Goal: Task Accomplishment & Management: Use online tool/utility

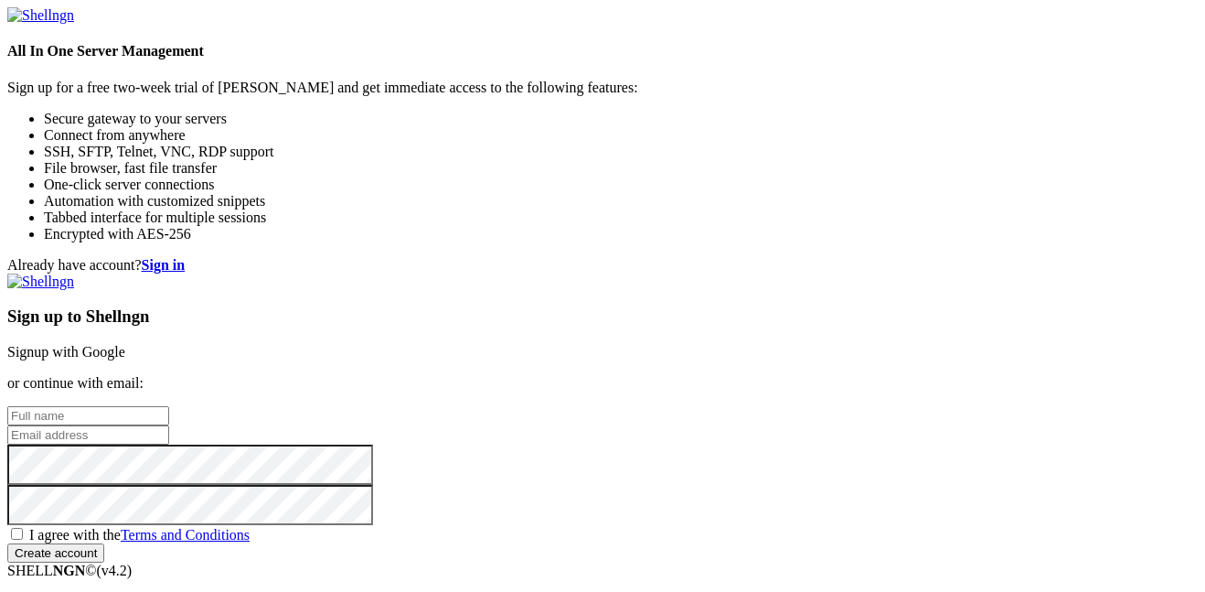
click at [169, 406] on input "text" at bounding box center [88, 415] width 162 height 19
type input "Will"
click at [648, 367] on div "Sign up to Shellngn Signup with Google or continue with email: Will I agree wit…" at bounding box center [602, 417] width 1191 height 289
click at [169, 425] on input "email" at bounding box center [88, 434] width 162 height 19
type input "[EMAIL_ADDRESS][DOMAIN_NAME]"
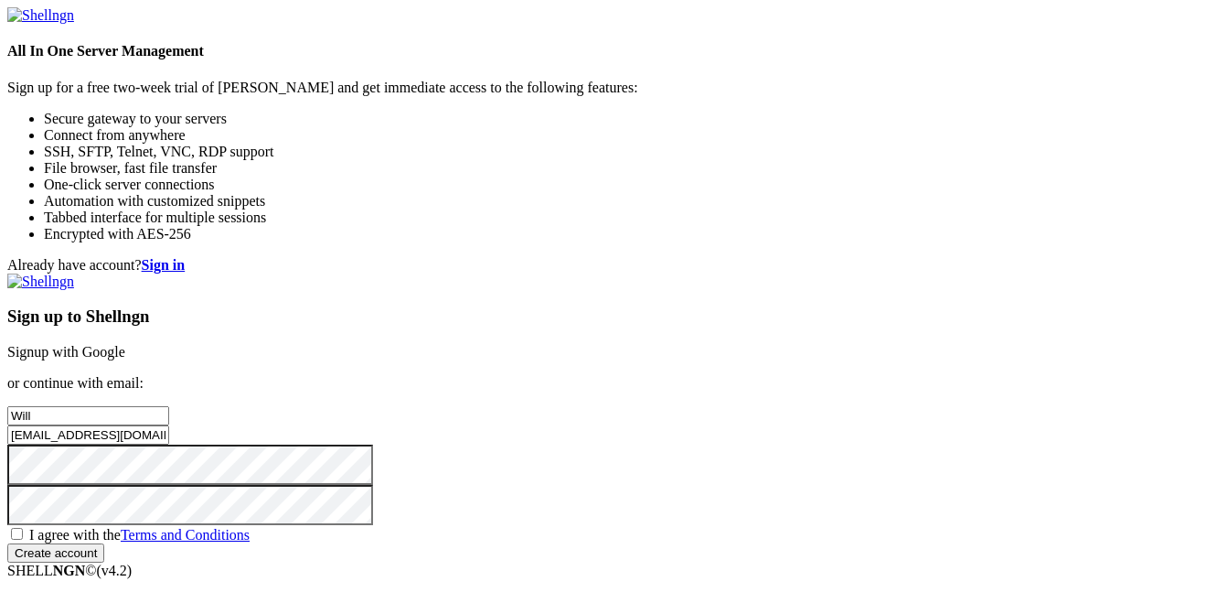
click at [250, 527] on span "I agree with the Terms and Conditions" at bounding box center [139, 535] width 220 height 16
click at [23, 528] on input "I agree with the Terms and Conditions" at bounding box center [17, 534] width 12 height 12
checkbox input "true"
click at [104, 554] on input "Create account" at bounding box center [55, 552] width 97 height 19
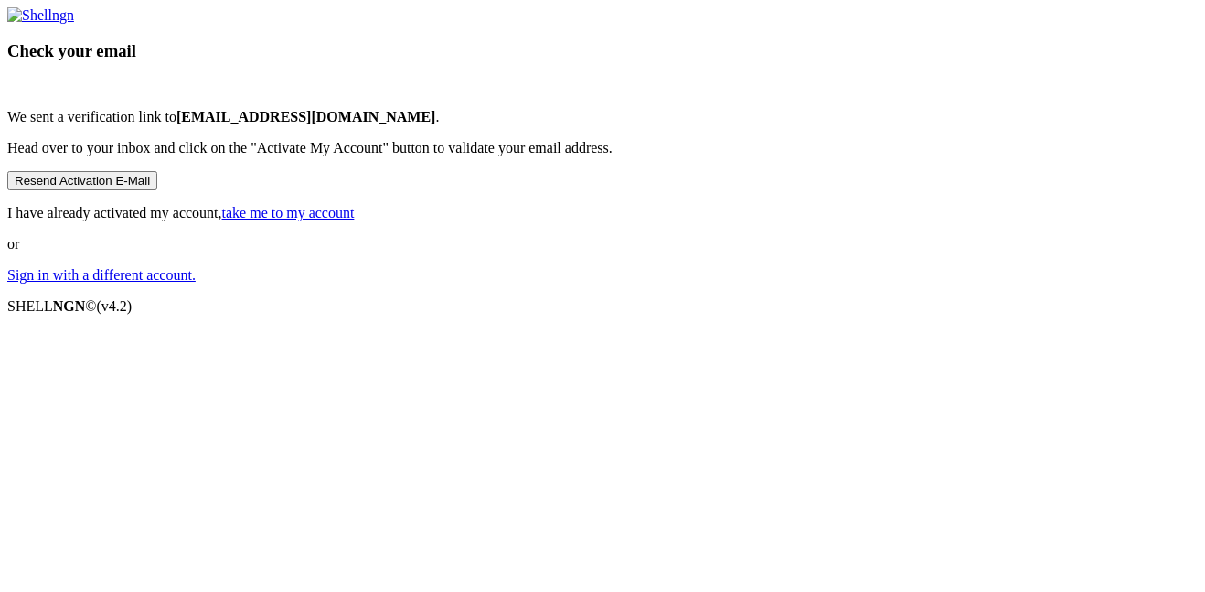
click at [355, 220] on link "take me to my account" at bounding box center [288, 213] width 133 height 16
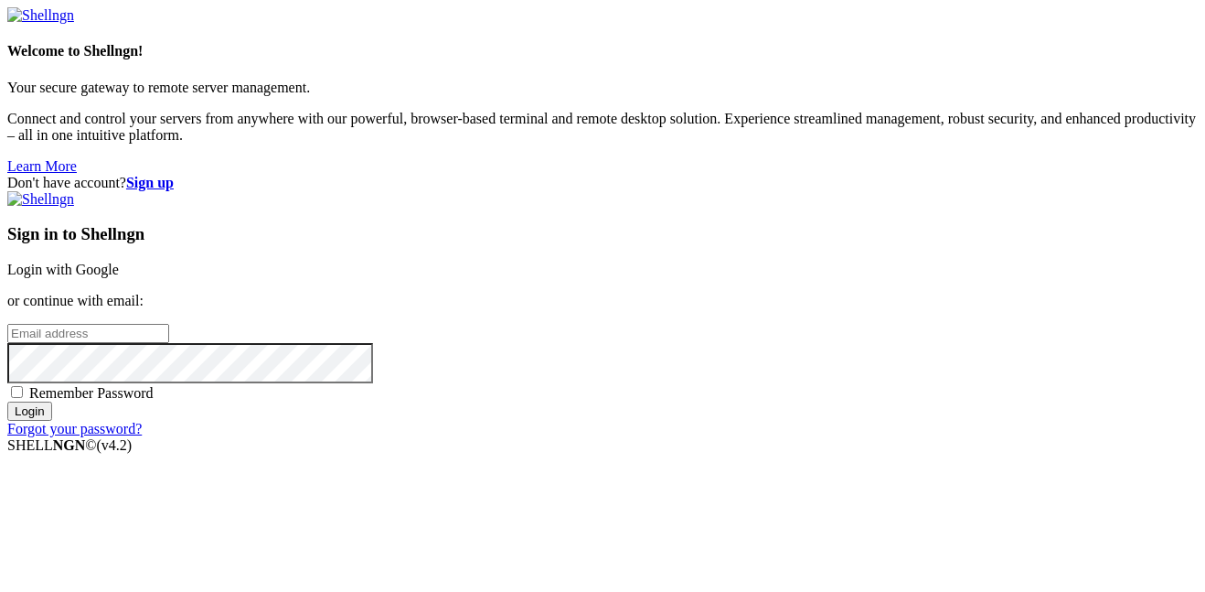
click at [169, 324] on input "email" at bounding box center [88, 333] width 162 height 19
type input "[EMAIL_ADDRESS][DOMAIN_NAME]"
click at [154, 385] on label "Remember Password" at bounding box center [80, 393] width 146 height 16
click at [23, 386] on input "Remember Password" at bounding box center [17, 392] width 12 height 12
checkbox input "true"
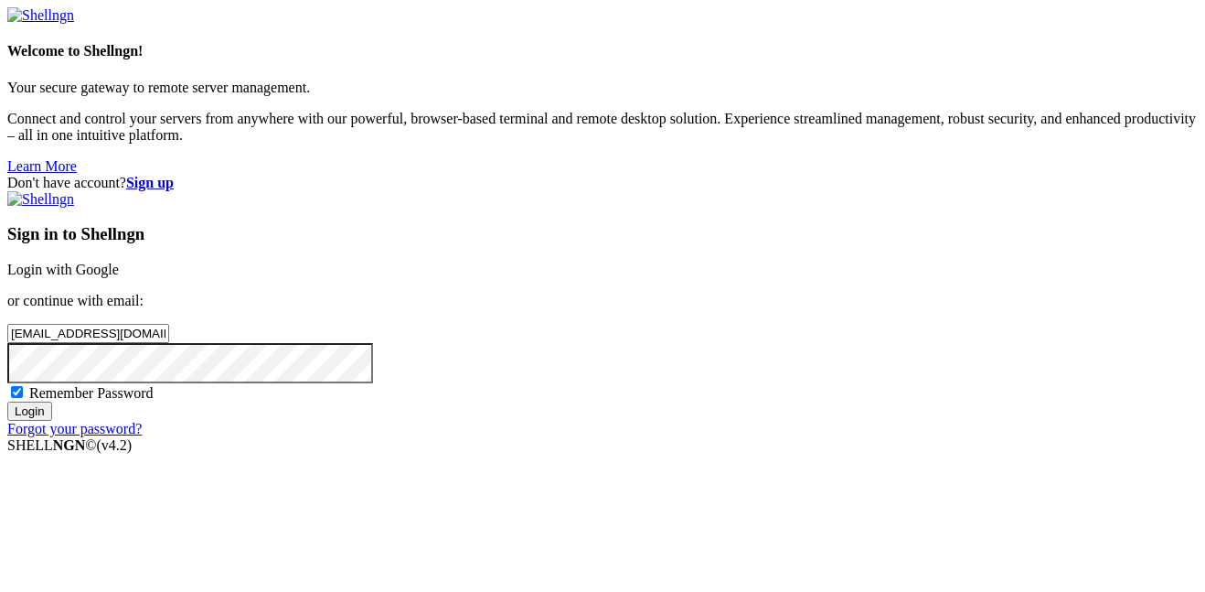
click at [52, 421] on input "Login" at bounding box center [29, 410] width 45 height 19
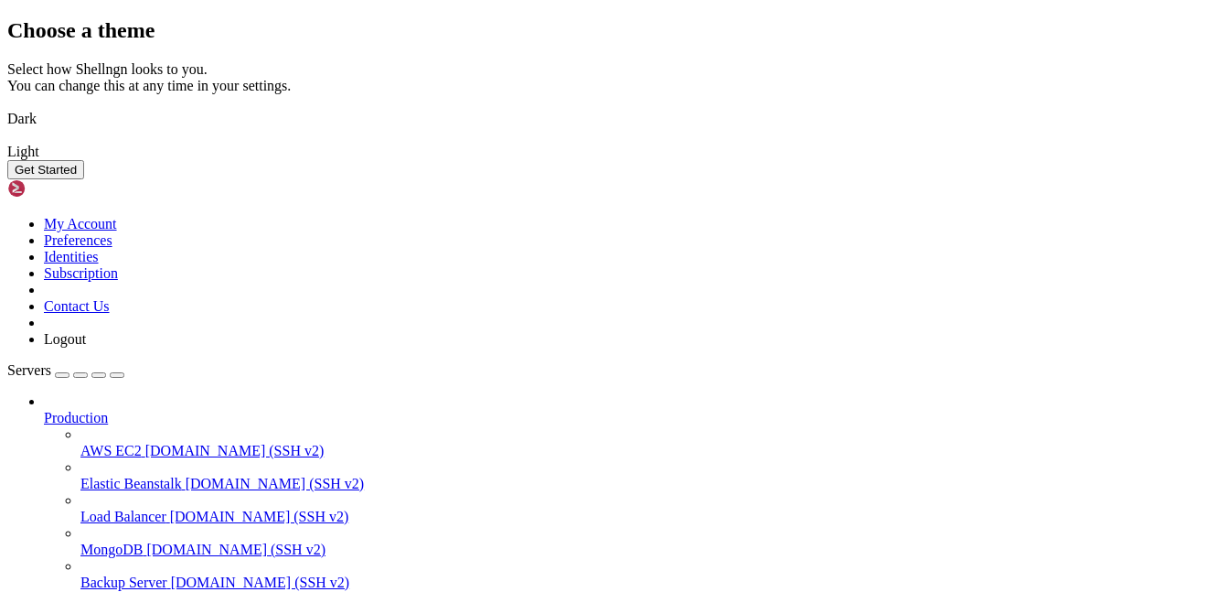
click at [84, 179] on button "Get Started" at bounding box center [45, 169] width 77 height 19
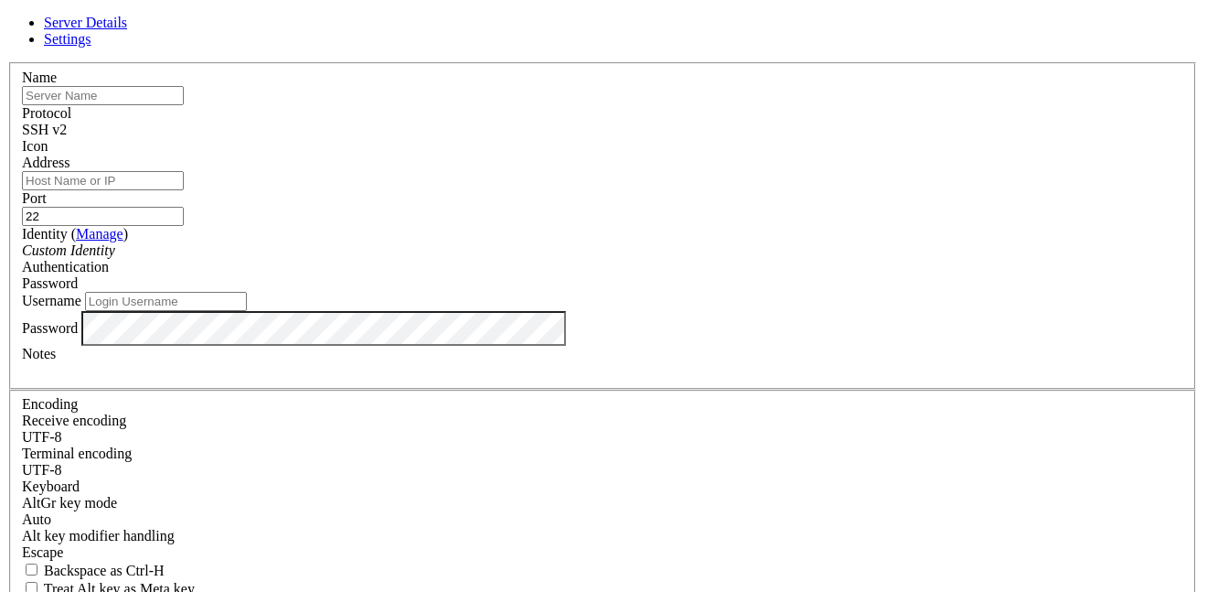
click at [91, 47] on link "Settings" at bounding box center [68, 39] width 48 height 16
click at [127, 30] on span "Server Details" at bounding box center [85, 23] width 83 height 16
click at [184, 187] on input "Address" at bounding box center [103, 180] width 162 height 19
paste input "ssh -o StrictHostKeyChecking=no [DOMAIN_NAME]"
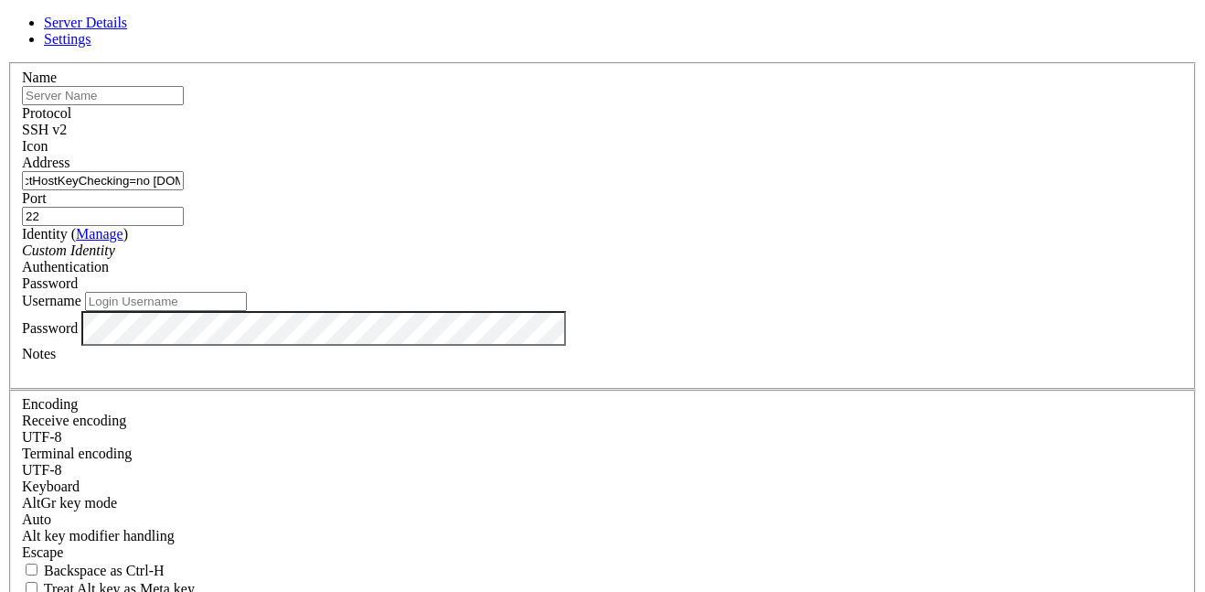
click at [520, 105] on div "Name" at bounding box center [602, 88] width 1161 height 36
click at [184, 190] on input "ssh -o StrictHostKeyChecking=no [DOMAIN_NAME]" at bounding box center [103, 180] width 162 height 19
paste input "text"
type input "[DOMAIN_NAME]"
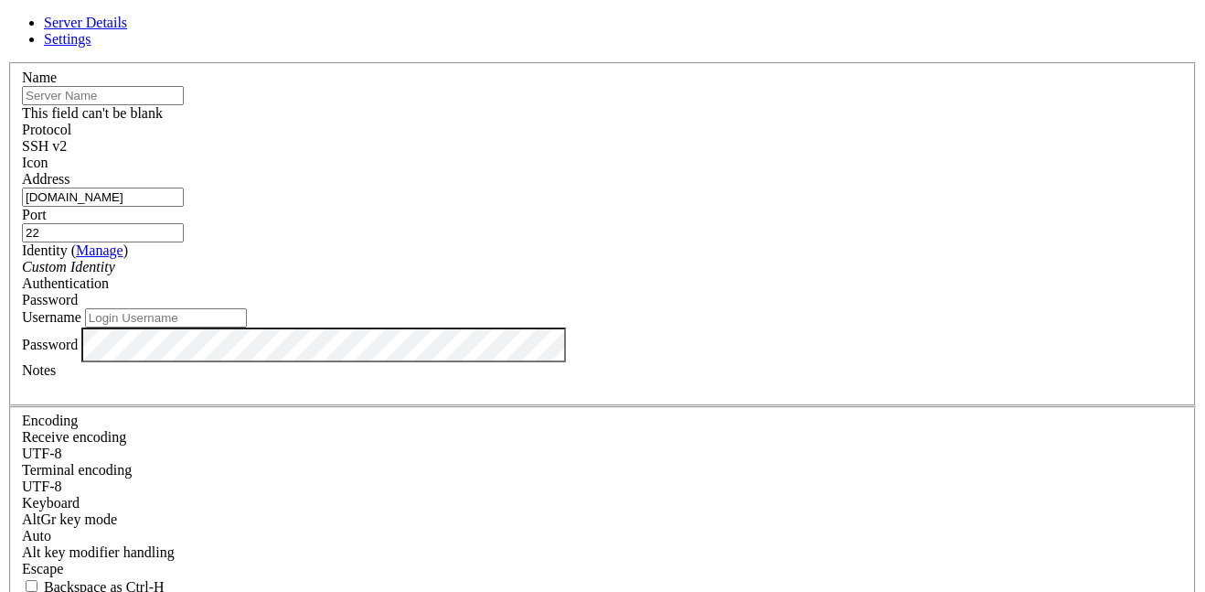
click at [184, 105] on input "text" at bounding box center [103, 95] width 162 height 19
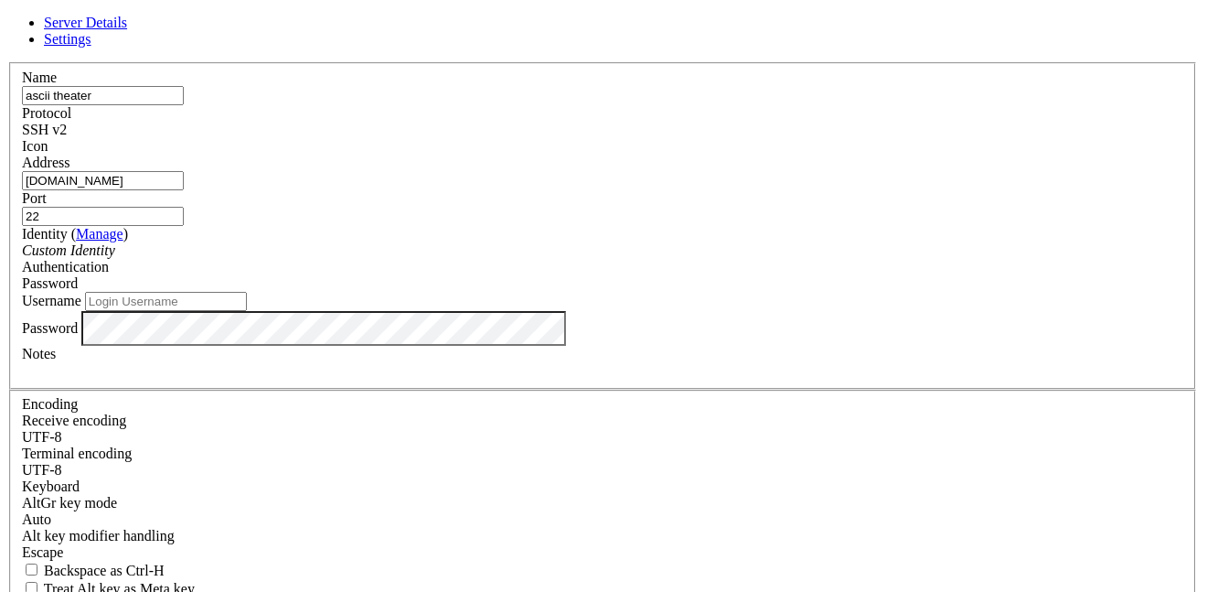
type input "ascii theater"
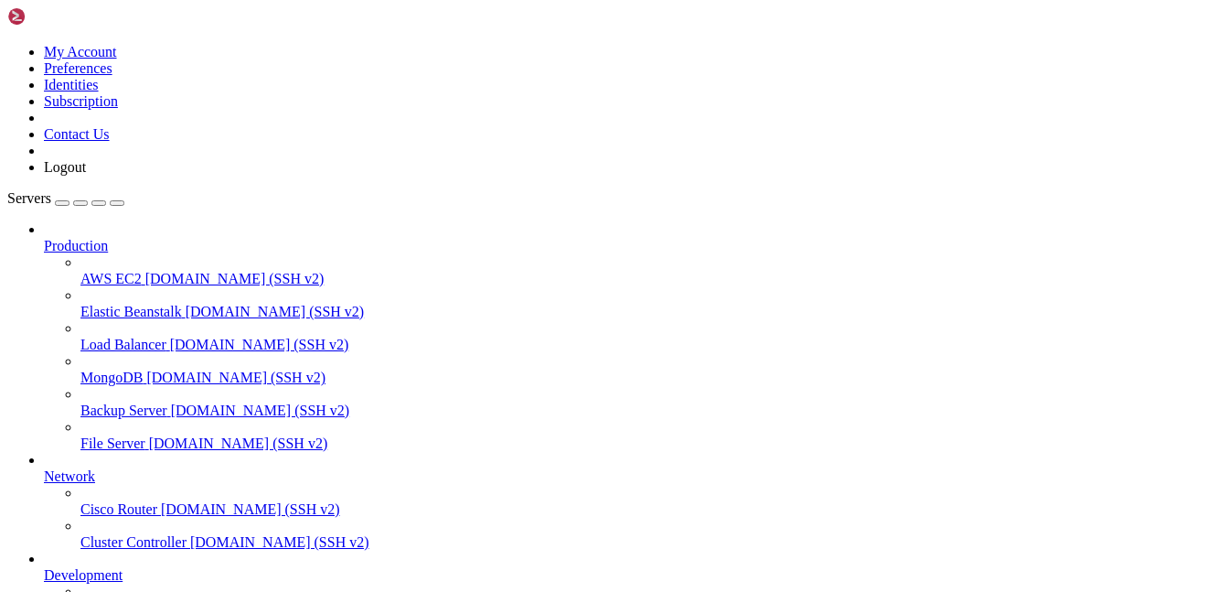
scroll to position [146, 0]
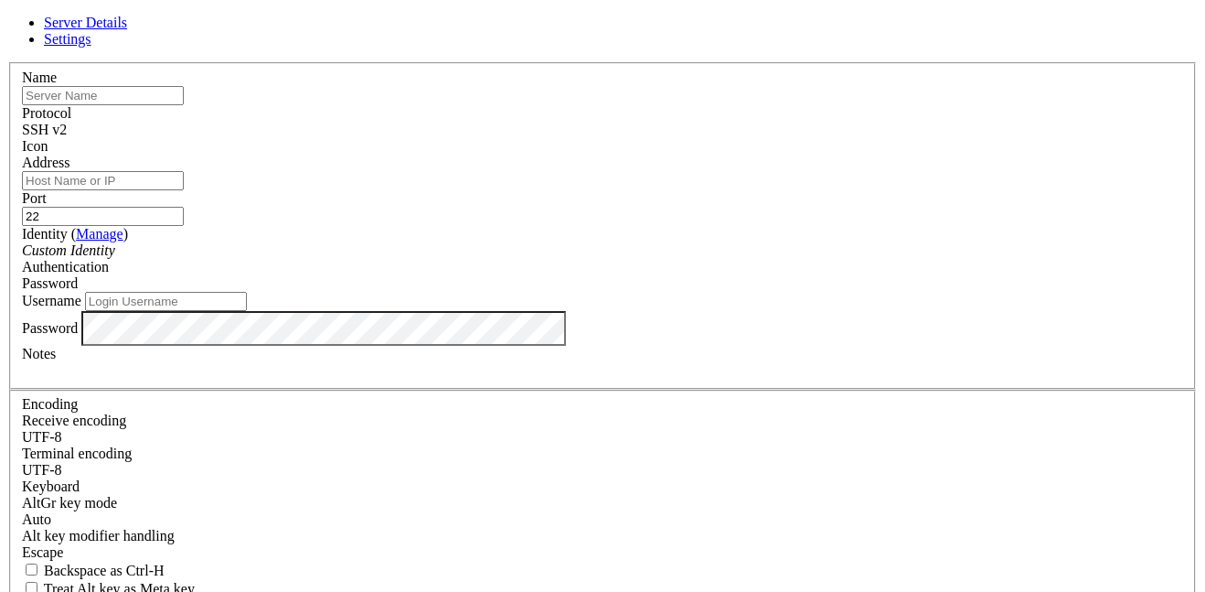
click at [275, 362] on div "Server Details Settings Name Protocol SSH v2 Icon" at bounding box center [602, 392] width 1191 height 755
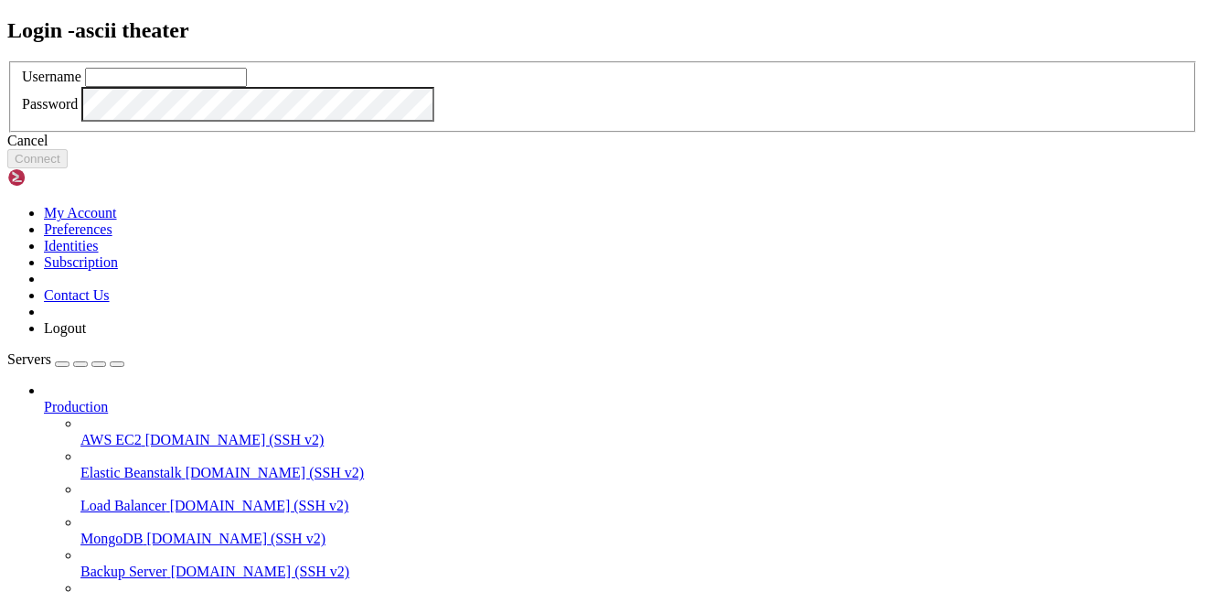
click at [297, 169] on div "Login - ascii theater Username Password Cancel Connect" at bounding box center [602, 93] width 1191 height 151
click at [793, 61] on div at bounding box center [602, 61] width 1191 height 0
click at [7, 61] on link at bounding box center [7, 61] width 0 height 0
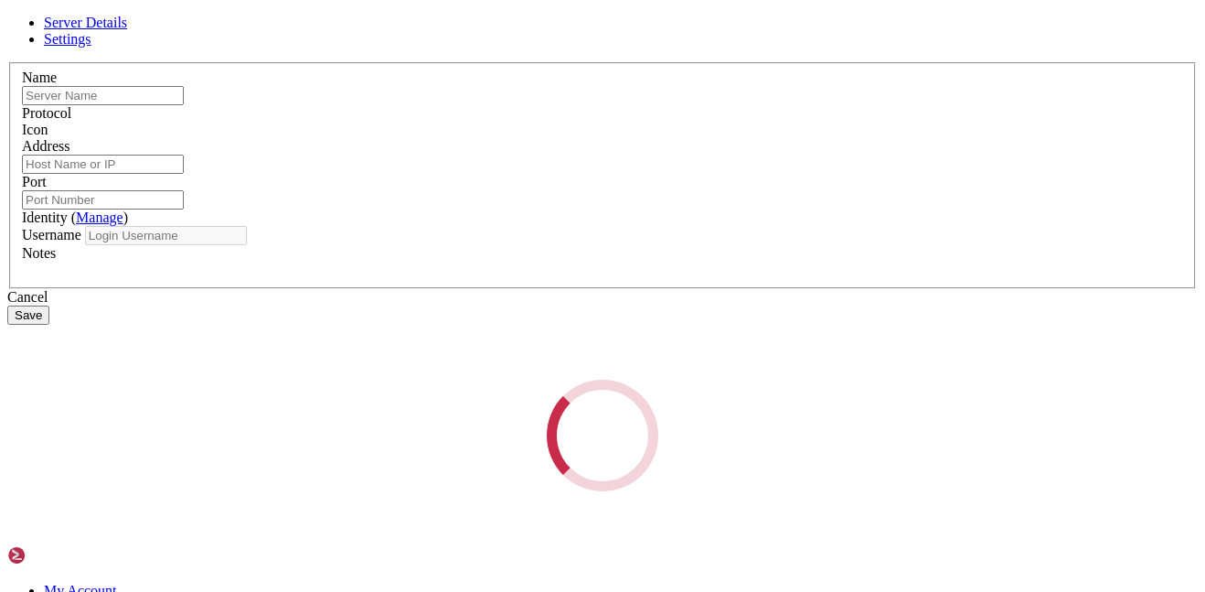
type input "ascii theater"
type input "[DOMAIN_NAME]"
type input "22"
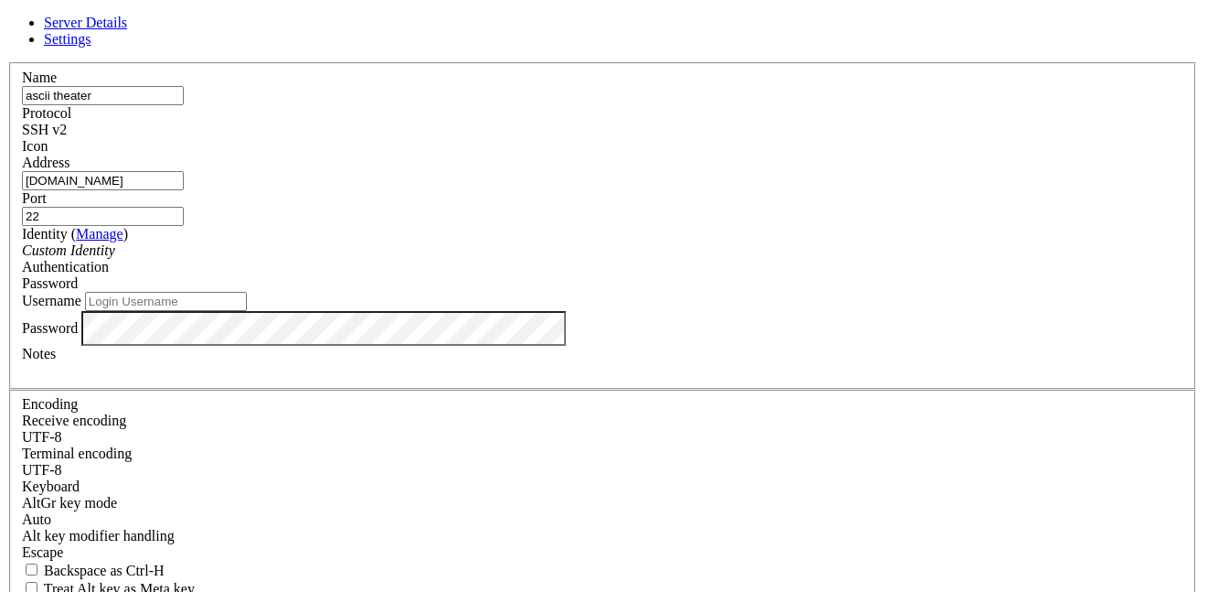
click at [738, 275] on div "Password" at bounding box center [602, 283] width 1161 height 16
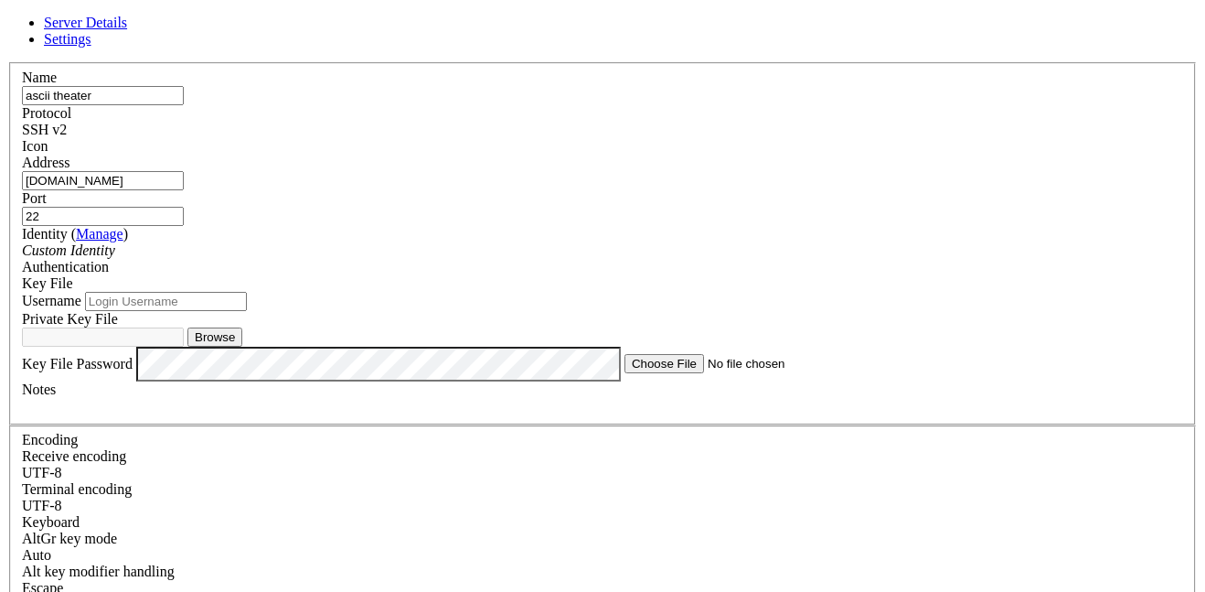
click at [713, 275] on div "Key File" at bounding box center [602, 283] width 1161 height 16
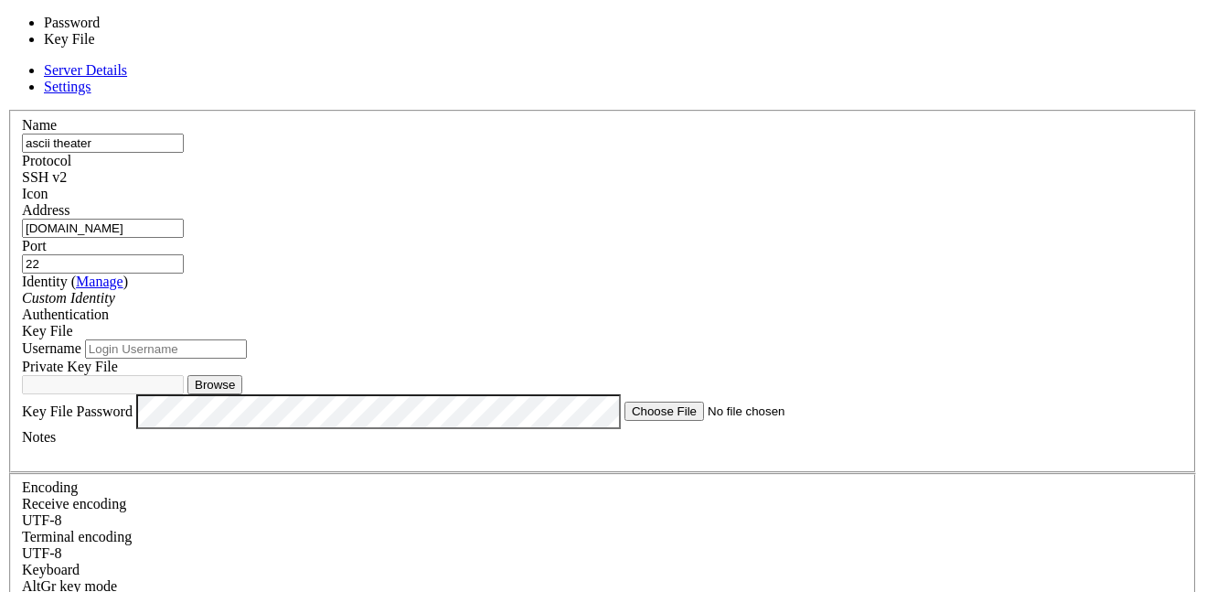
click at [81, 340] on label "Username" at bounding box center [51, 348] width 59 height 16
click at [247, 339] on input "Username" at bounding box center [166, 348] width 162 height 19
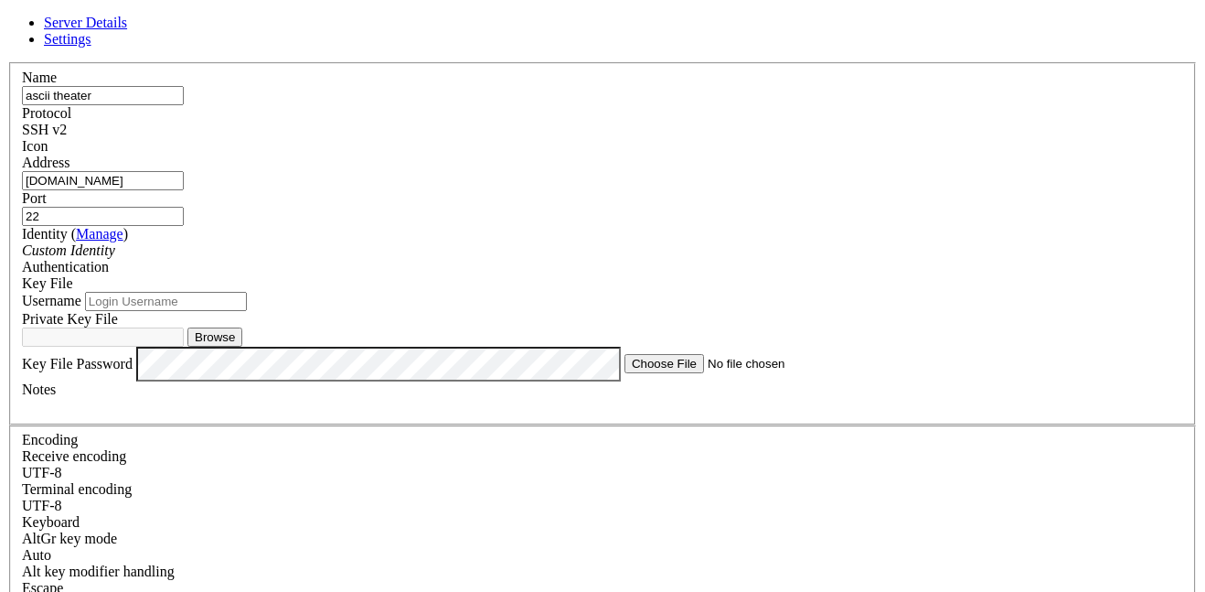
click at [91, 47] on span "Settings" at bounding box center [68, 39] width 48 height 16
